Goal: Information Seeking & Learning: Learn about a topic

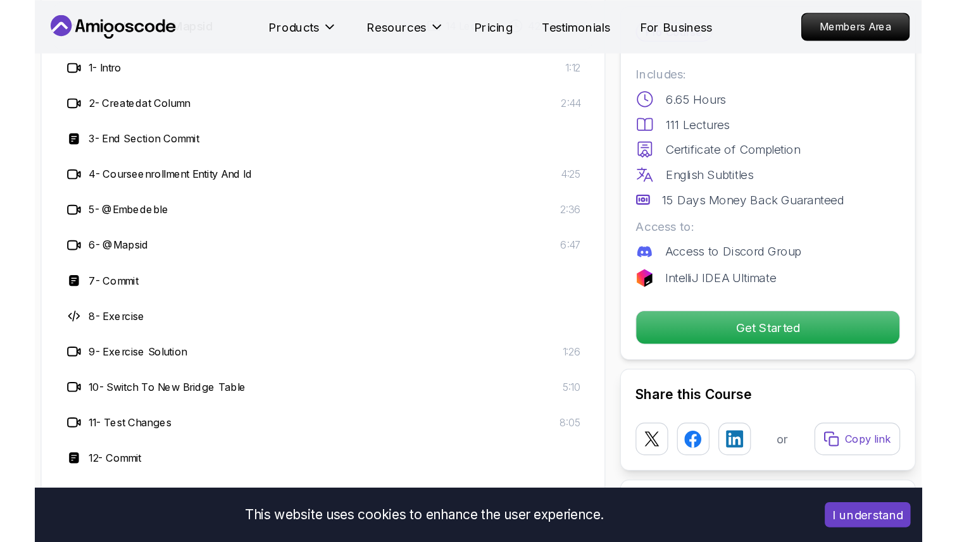
scroll to position [2394, 0]
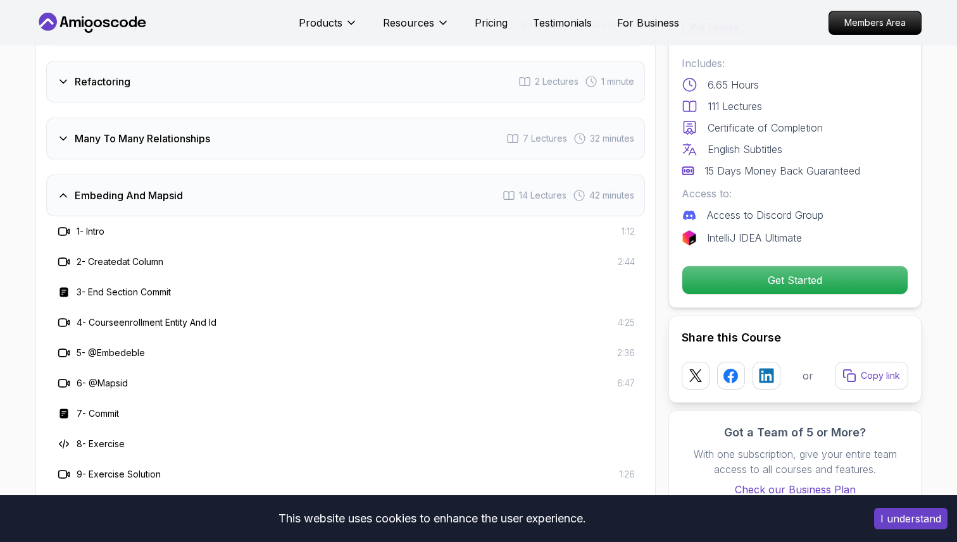
click at [130, 188] on h3 "Embeding And Mapsid" at bounding box center [129, 195] width 108 height 15
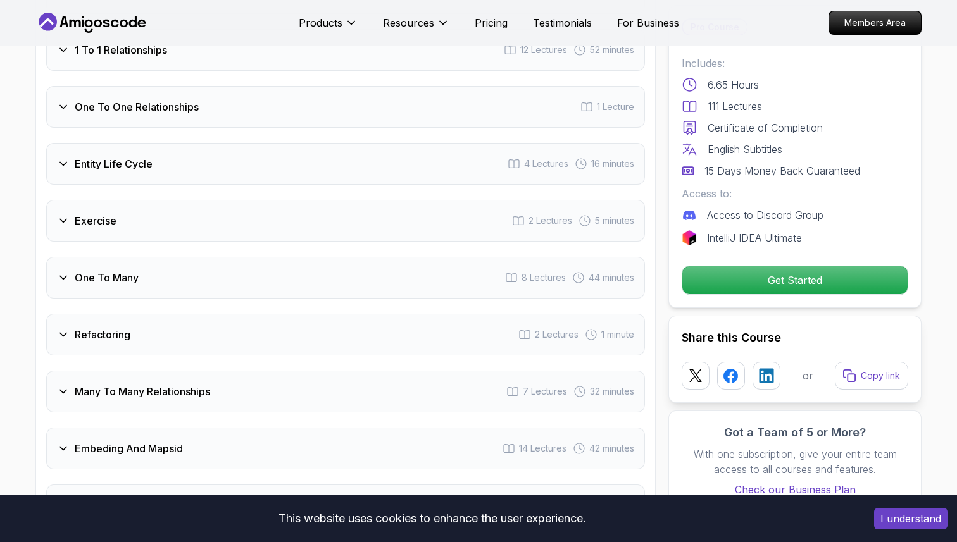
scroll to position [1930, 0]
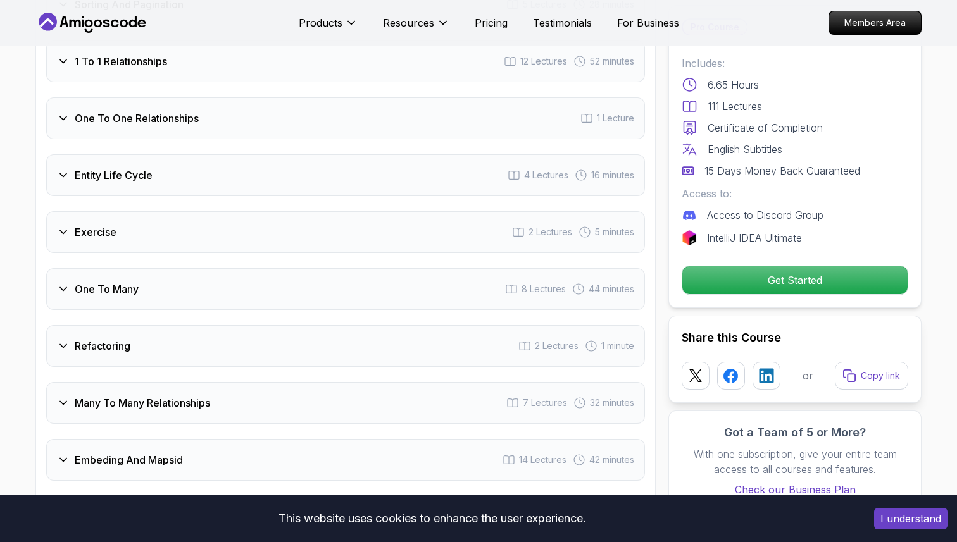
click at [142, 168] on h3 "Entity Life Cycle" at bounding box center [114, 175] width 78 height 15
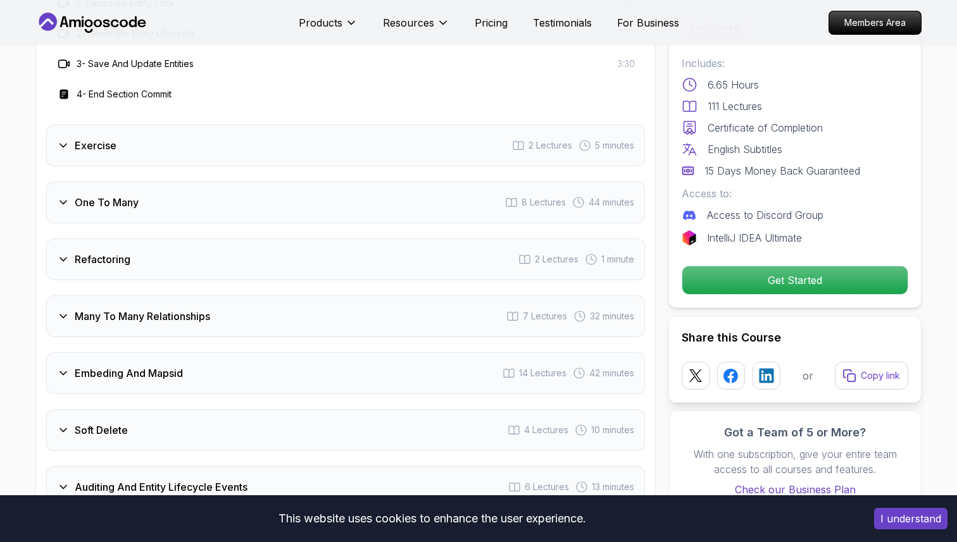
scroll to position [2141, 0]
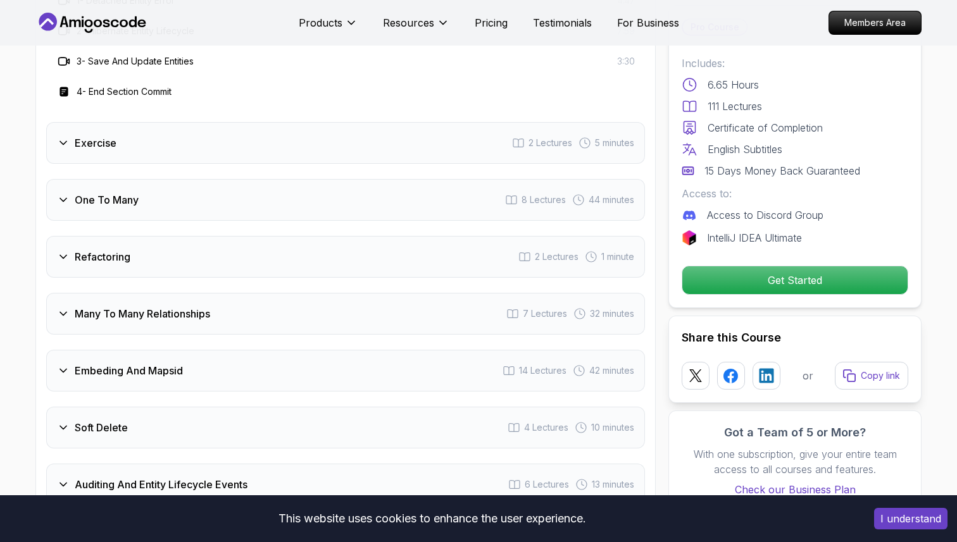
click at [140, 184] on div "One To Many 8 Lectures 44 minutes" at bounding box center [345, 200] width 599 height 42
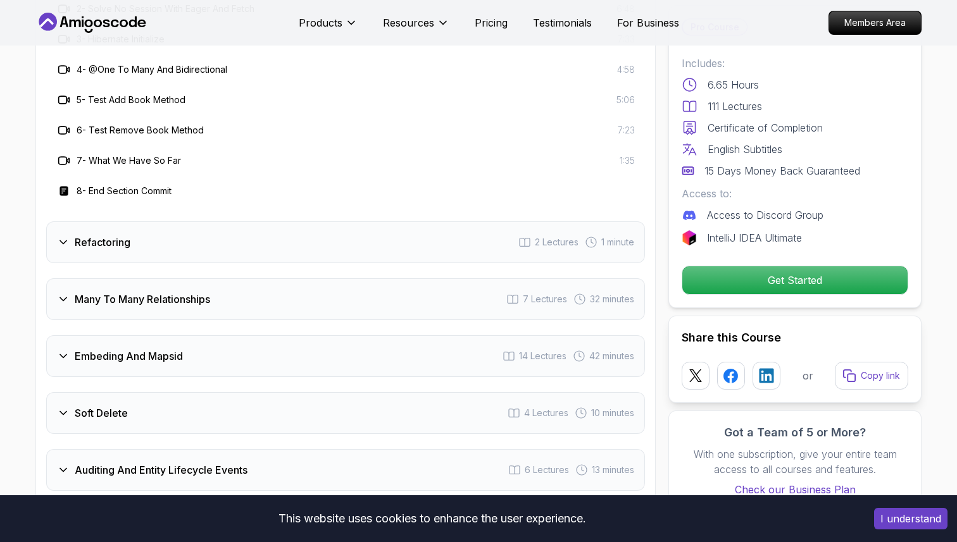
scroll to position [2281, 0]
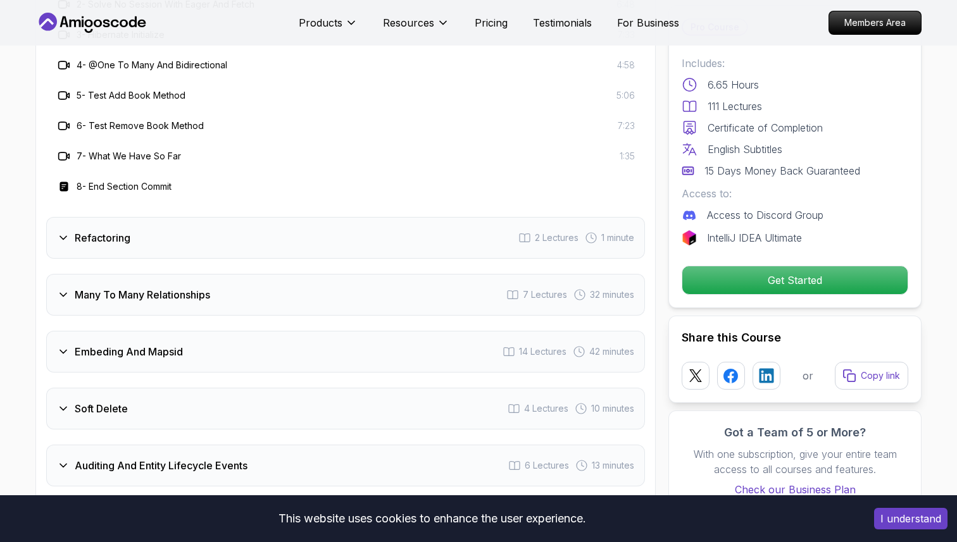
click at [134, 222] on div "Refactoring 2 Lectures 1 minute" at bounding box center [345, 238] width 599 height 42
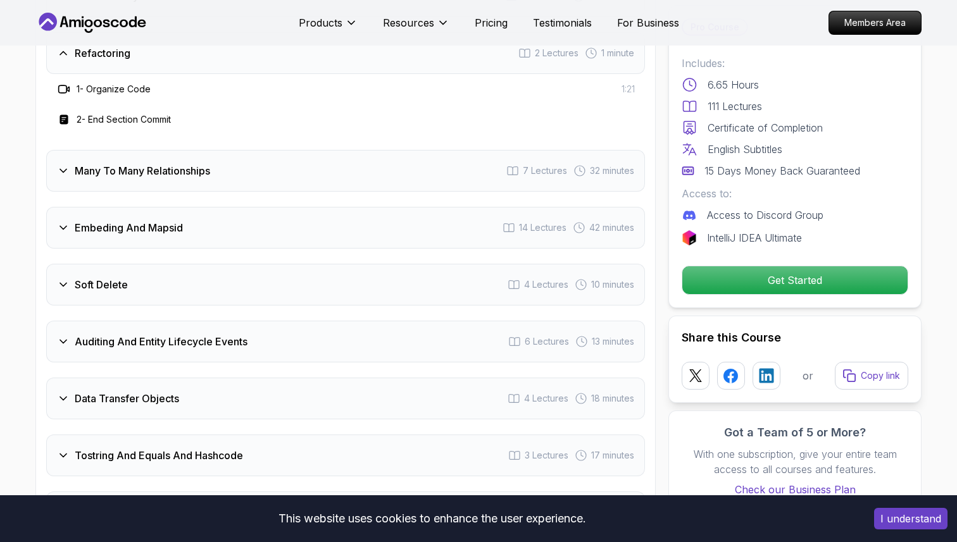
scroll to position [2203, 0]
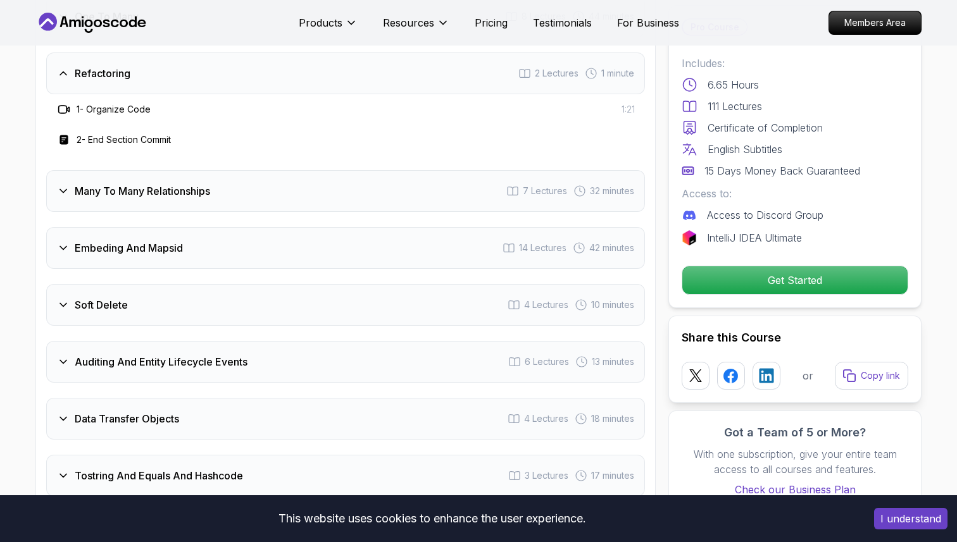
click at [138, 184] on h3 "Many To Many Relationships" at bounding box center [142, 191] width 135 height 15
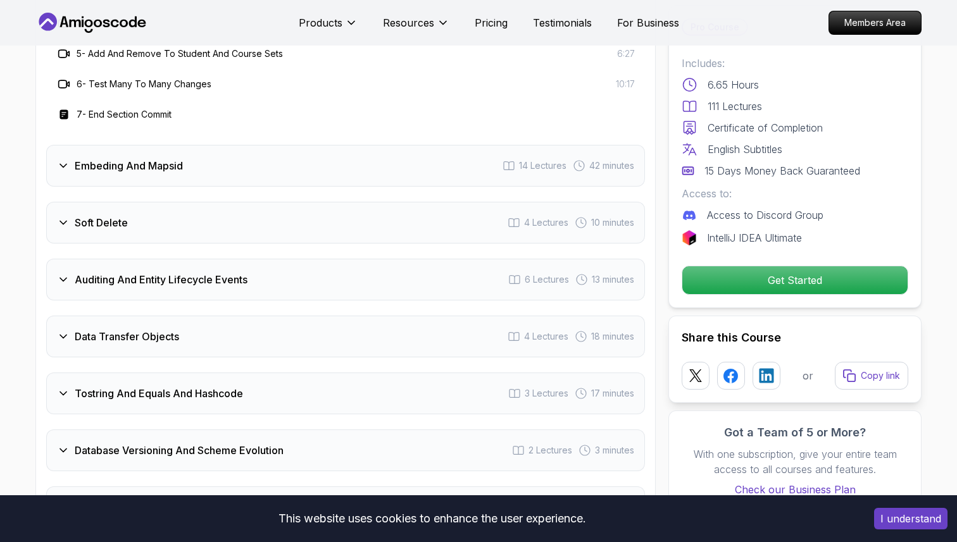
scroll to position [2448, 0]
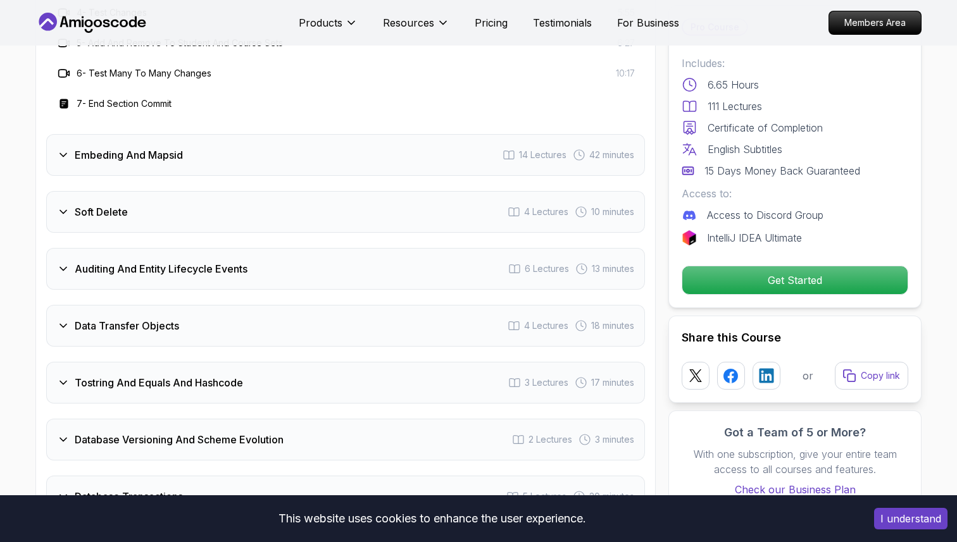
click at [137, 197] on div "Soft Delete 4 Lectures 10 minutes" at bounding box center [345, 212] width 599 height 42
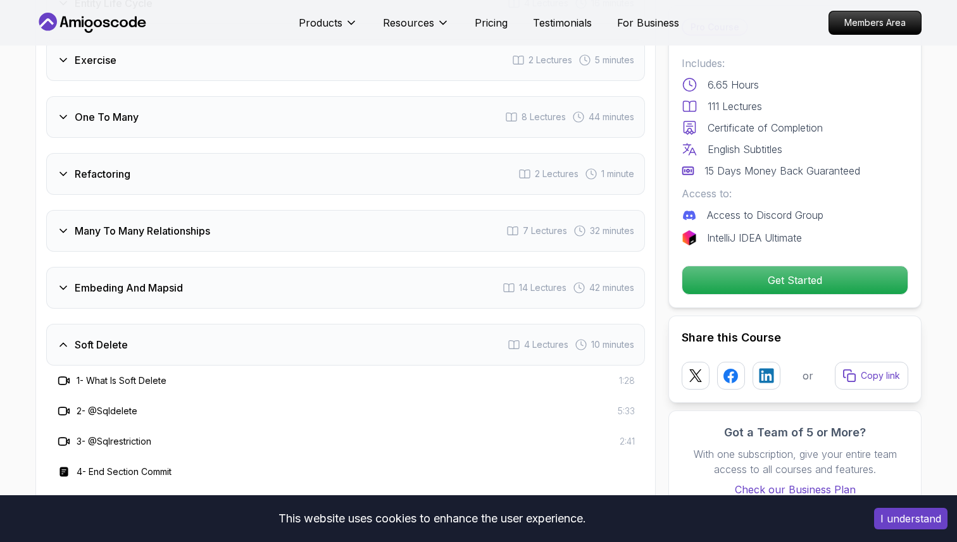
scroll to position [2100, 0]
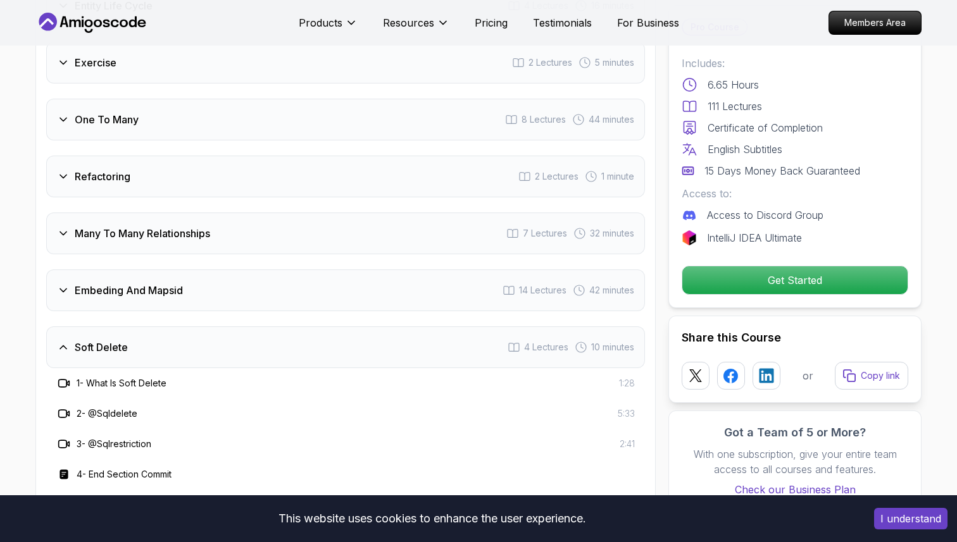
click at [204, 339] on div "Soft Delete 4 Lectures 10 minutes" at bounding box center [345, 348] width 599 height 42
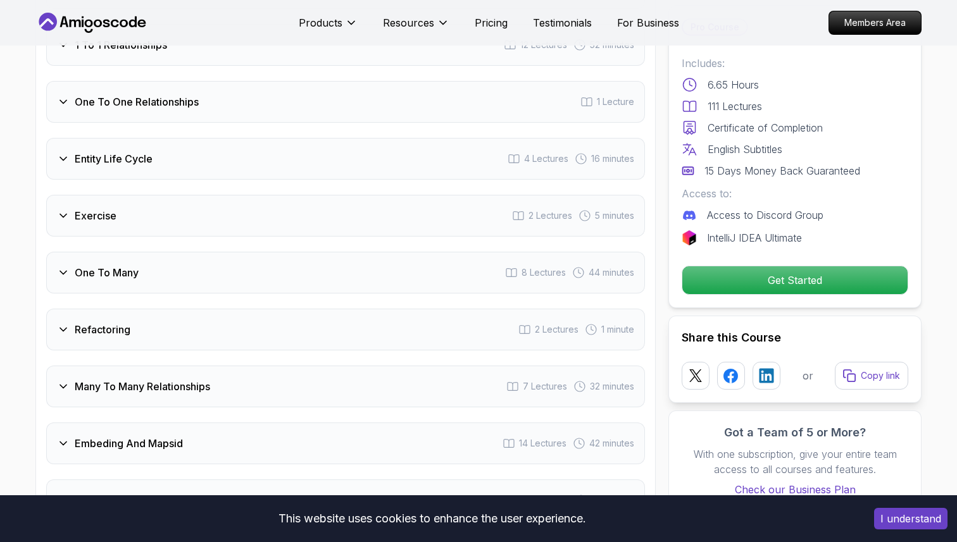
scroll to position [1909, 0]
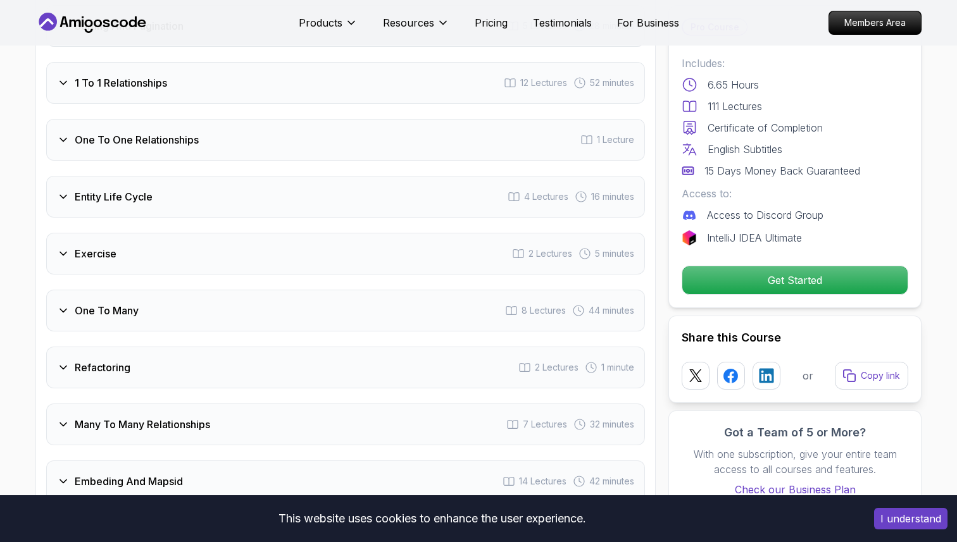
click at [155, 189] on div "Entity Life Cycle 4 Lectures 16 minutes" at bounding box center [345, 197] width 599 height 42
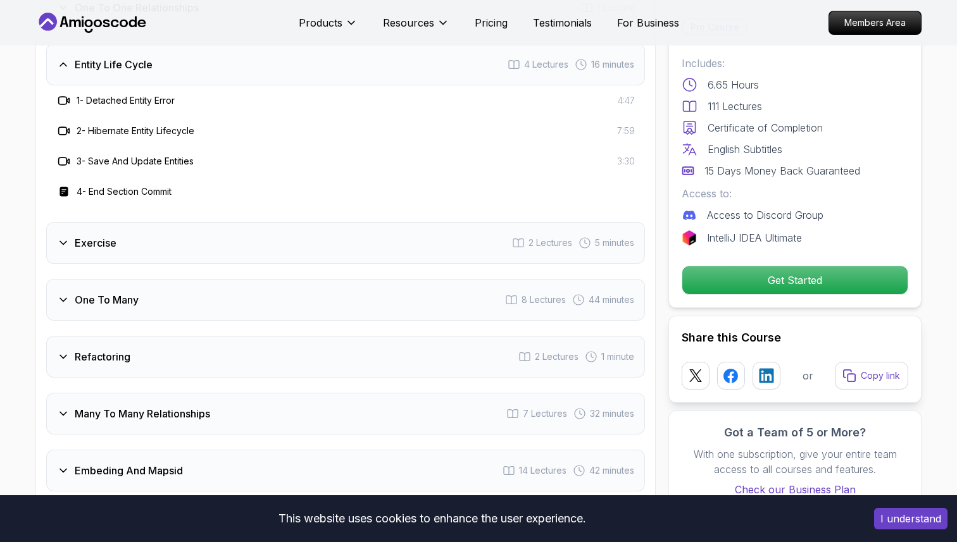
scroll to position [2042, 0]
click at [433, 225] on div "Exercise 2 Lectures 5 minutes" at bounding box center [345, 243] width 599 height 42
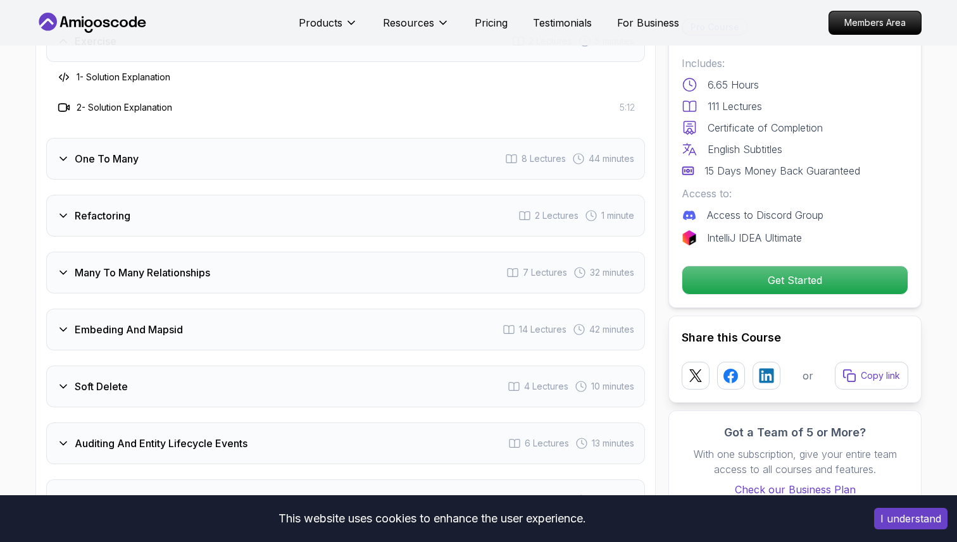
scroll to position [2135, 0]
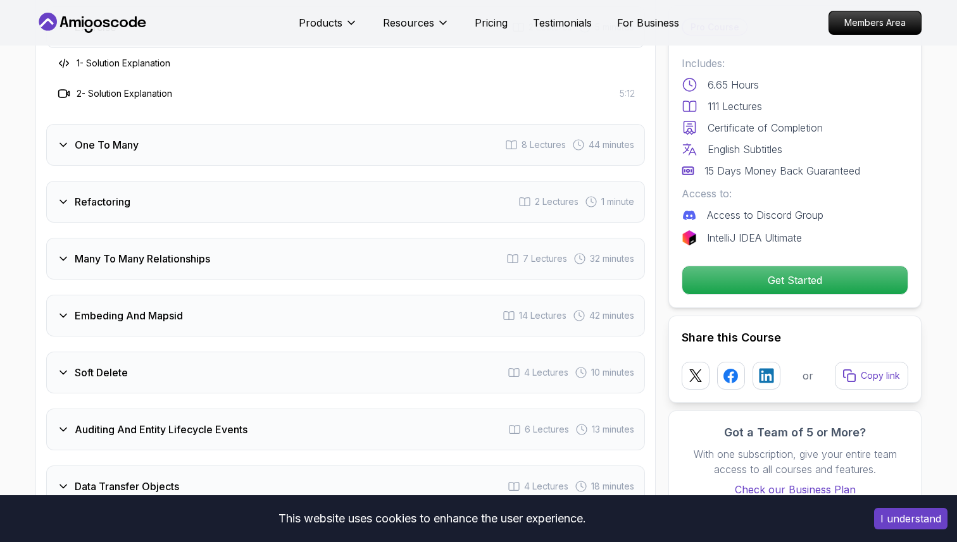
click at [215, 128] on div "One To Many 8 Lectures 44 minutes" at bounding box center [345, 145] width 599 height 42
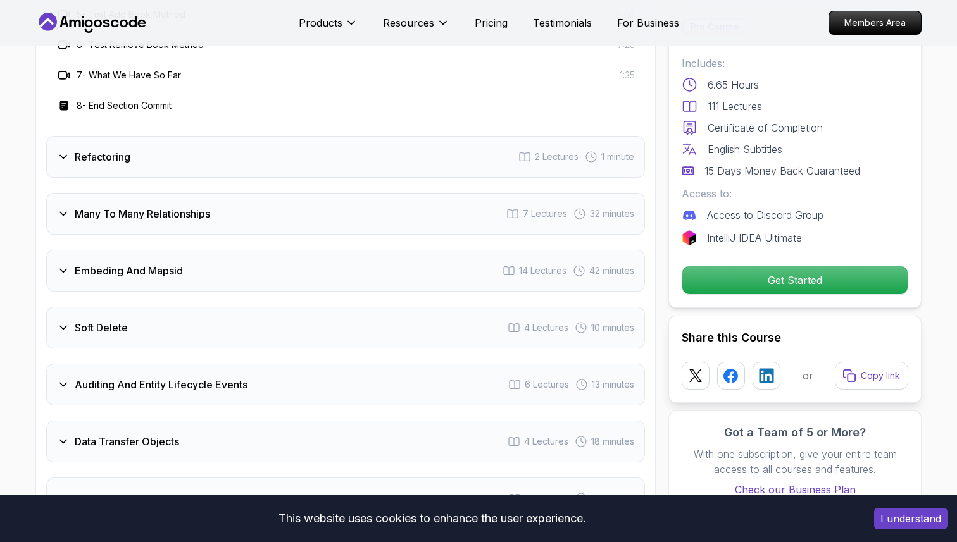
scroll to position [2364, 0]
click at [156, 135] on div "Refactoring 2 Lectures 1 minute" at bounding box center [345, 156] width 599 height 42
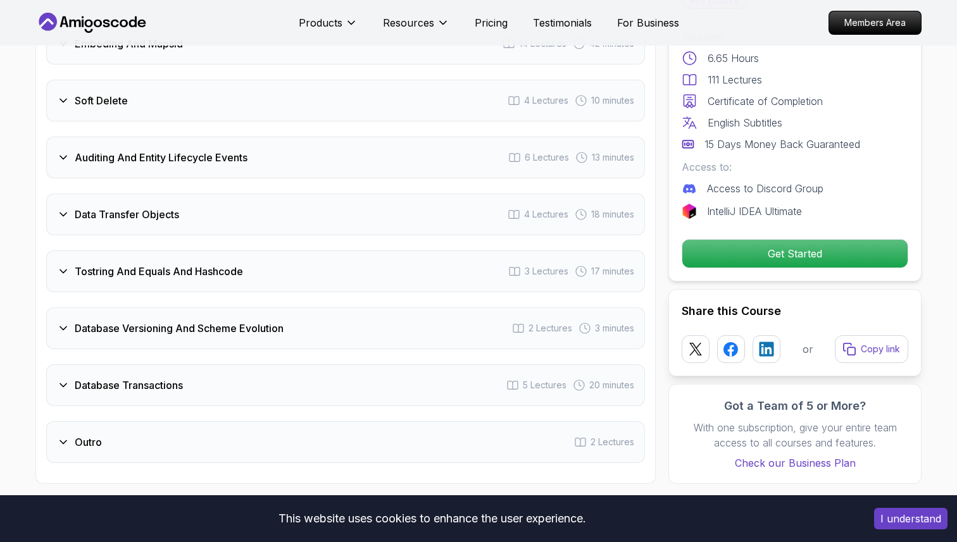
scroll to position [2408, 0]
